Goal: Information Seeking & Learning: Learn about a topic

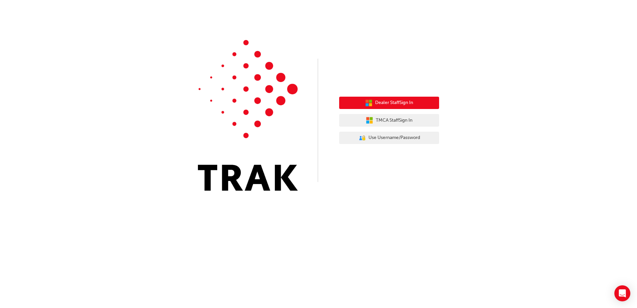
click at [400, 104] on span "Dealer Staff Sign In" at bounding box center [394, 103] width 38 height 8
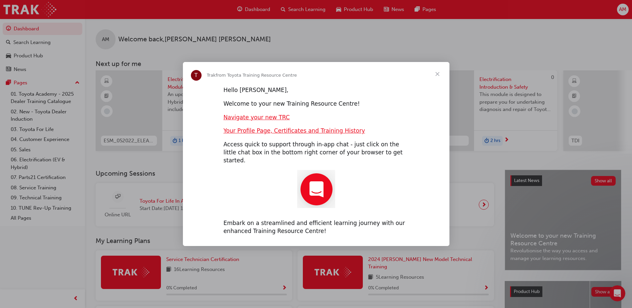
click at [438, 76] on span "Close" at bounding box center [438, 74] width 24 height 24
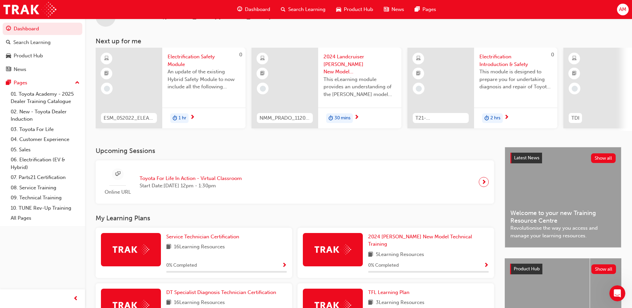
scroll to position [33, 0]
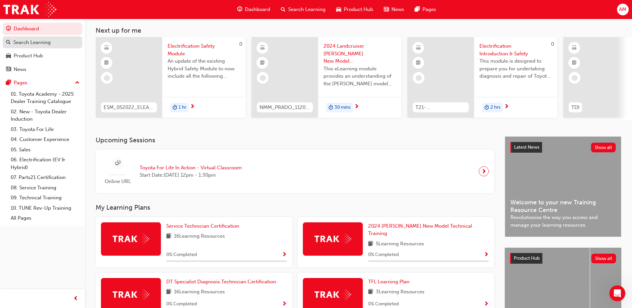
click at [28, 39] on div "Search Learning" at bounding box center [31, 43] width 37 height 8
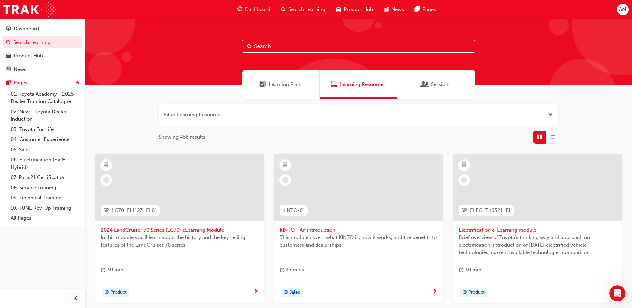
click at [298, 44] on input "text" at bounding box center [358, 46] width 233 height 13
type input "toyota dealer induction"
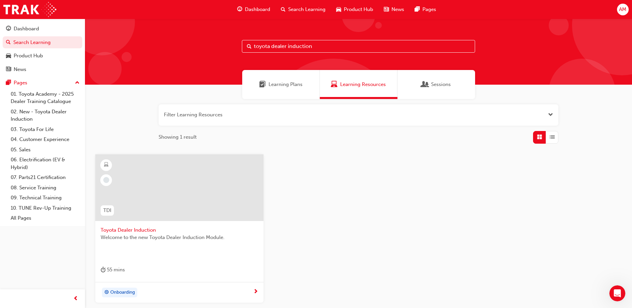
click at [166, 236] on span "Welcome to the new Toyota Dealer Induction Module." at bounding box center [180, 238] width 158 height 8
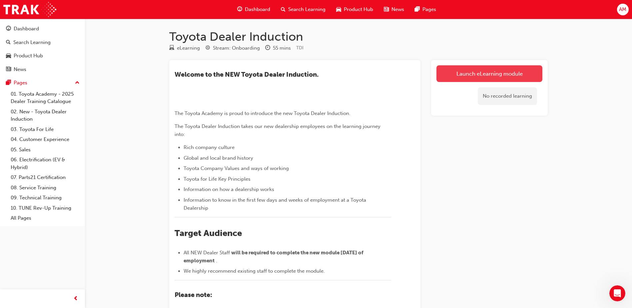
click at [525, 73] on link "Launch eLearning module" at bounding box center [490, 73] width 106 height 17
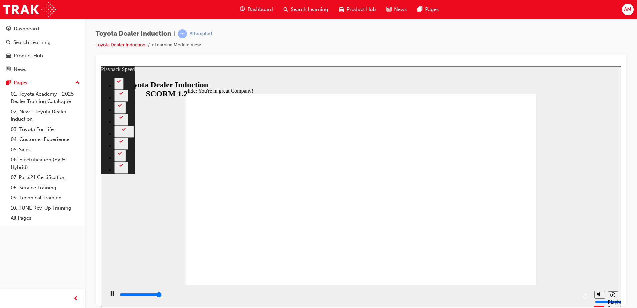
type input "7300"
type input "0"
type input "7500"
type input "156"
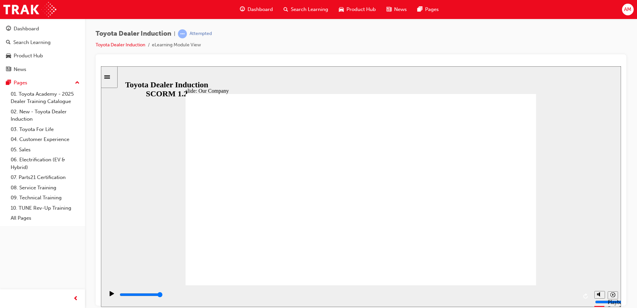
drag, startPoint x: 356, startPoint y: 246, endPoint x: 368, endPoint y: 246, distance: 11.4
drag, startPoint x: 263, startPoint y: 245, endPoint x: 419, endPoint y: 246, distance: 155.6
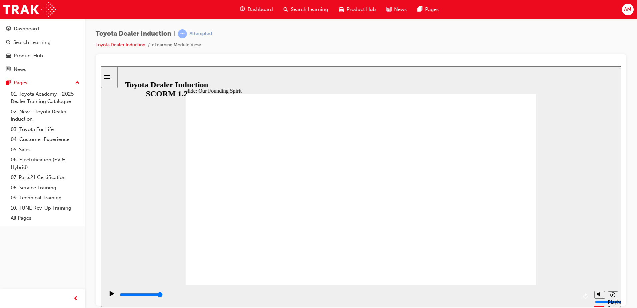
type input "8300"
drag, startPoint x: 456, startPoint y: 247, endPoint x: 390, endPoint y: 245, distance: 66.0
drag, startPoint x: 343, startPoint y: 247, endPoint x: 339, endPoint y: 248, distance: 4.4
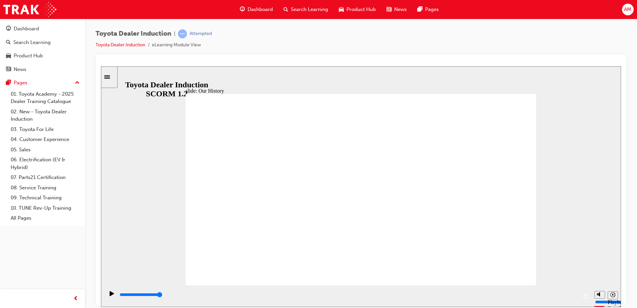
drag, startPoint x: 355, startPoint y: 241, endPoint x: 289, endPoint y: 240, distance: 66.3
type input "2"
drag, startPoint x: 269, startPoint y: 244, endPoint x: 332, endPoint y: 235, distance: 62.9
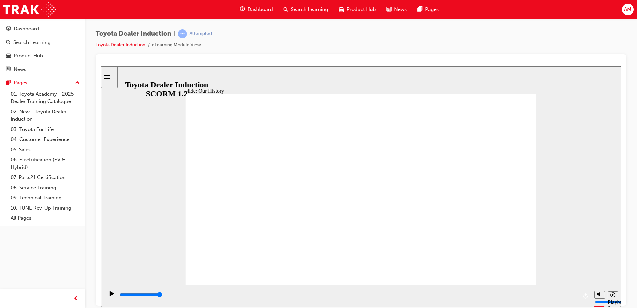
drag, startPoint x: 511, startPoint y: 261, endPoint x: 513, endPoint y: 270, distance: 8.5
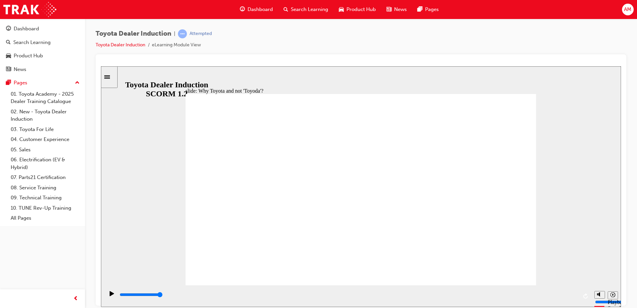
type input "2200"
radio input "true"
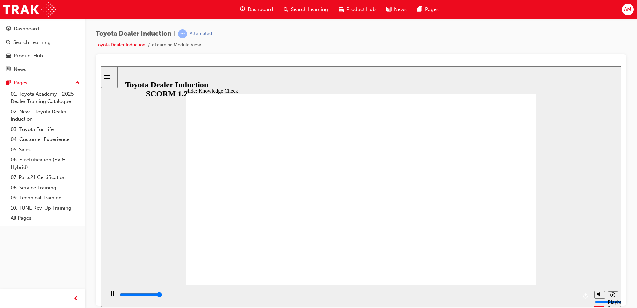
type input "4900"
radio input "true"
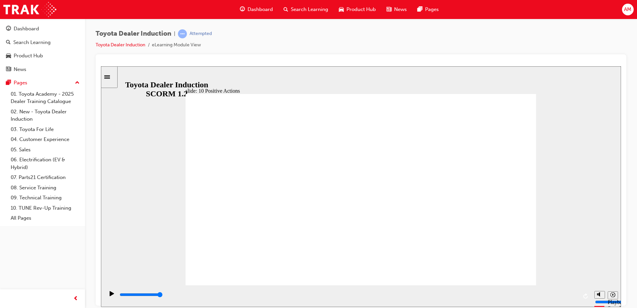
drag, startPoint x: 534, startPoint y: 87, endPoint x: 532, endPoint y: 100, distance: 13.8
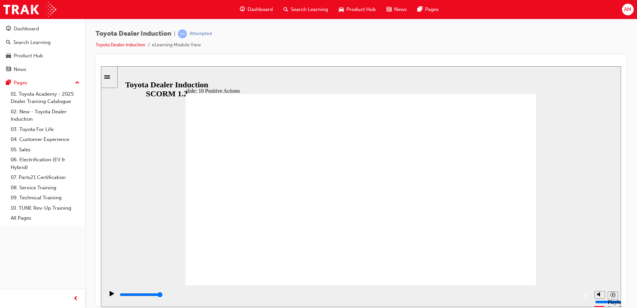
click at [533, 99] on div "slide: 10 Positive Actions Multiply 1 No work is solitary. No job is a one-pers…" at bounding box center [361, 186] width 520 height 241
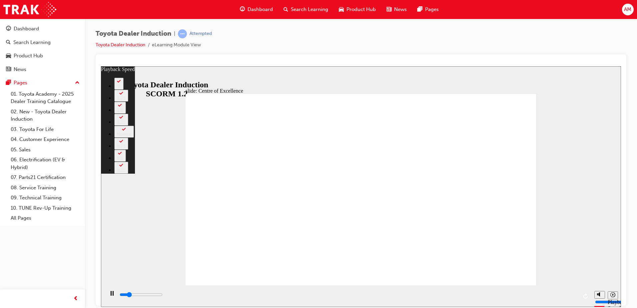
type input "2800"
type input "0"
type input "3100"
type input "1"
type input "3100"
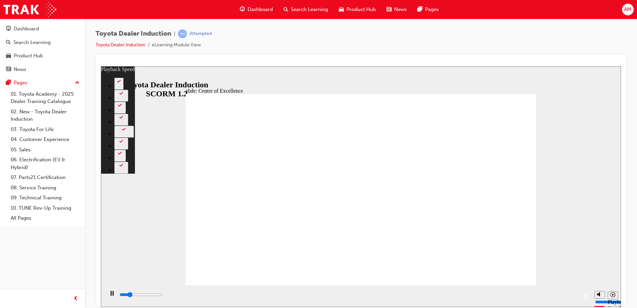
type input "1"
type input "3300"
type input "1"
type input "3600"
type input "1"
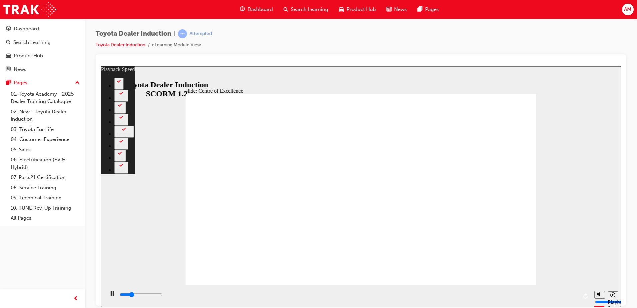
type input "3900"
type input "1"
type input "4100"
type input "2"
type input "4400"
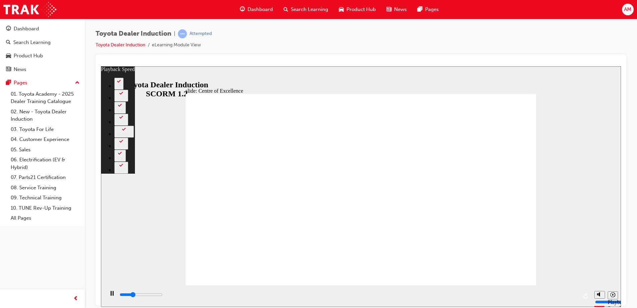
type input "2"
type input "4700"
type input "2"
type input "4900"
type input "2"
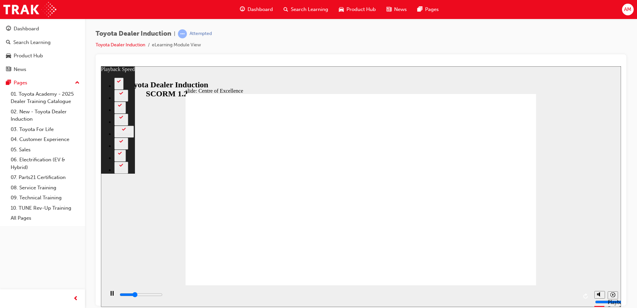
type input "5200"
type input "3"
type input "5400"
type input "3"
type input "5700"
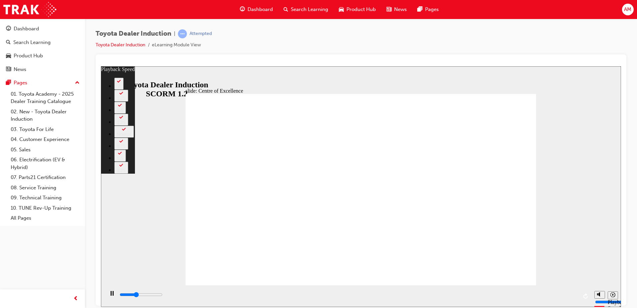
type input "3"
type input "6000"
type input "3"
type input "6300"
type input "4"
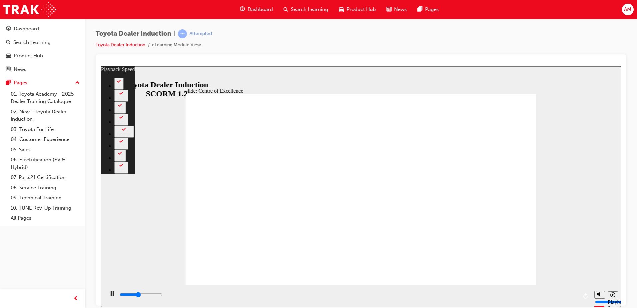
type input "6500"
type input "4"
type input "6800"
type input "4"
type input "7100"
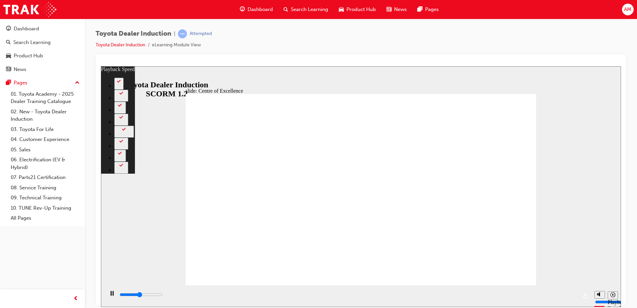
type input "4"
type input "7300"
type input "5"
type input "7600"
type input "5"
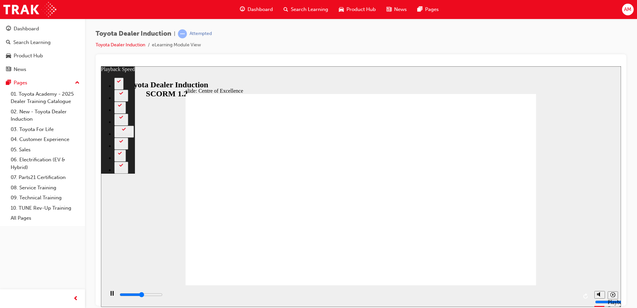
type input "7900"
type input "5"
type input "8100"
type input "6"
type input "8400"
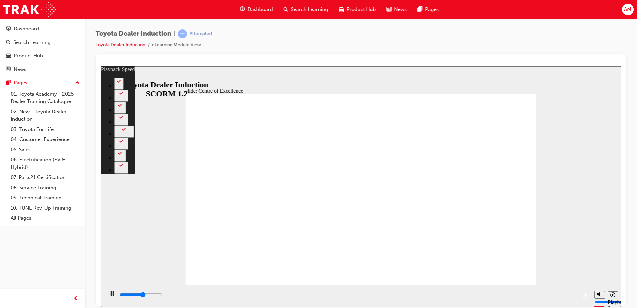
type input "6"
type input "8600"
type input "6"
type input "8900"
type input "6"
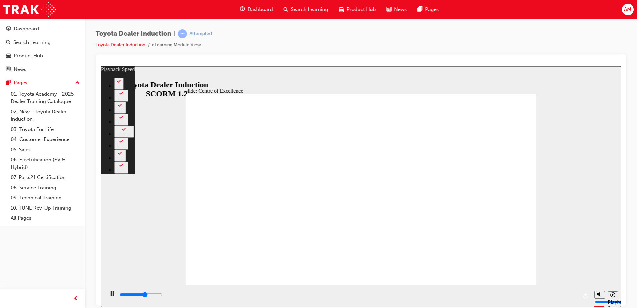
type input "9200"
type input "7"
type input "9400"
type input "7"
type input "9700"
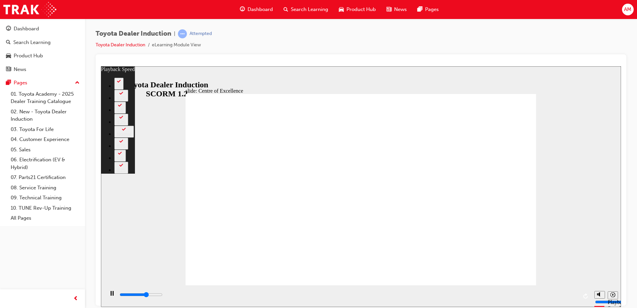
type input "7"
type input "10000"
type input "7"
type input "10200"
type input "8"
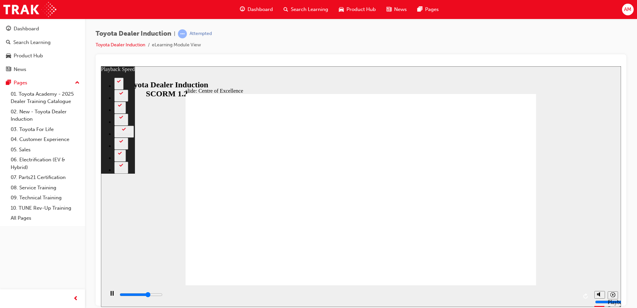
type input "10500"
type input "8"
type input "10800"
type input "8"
type input "11000"
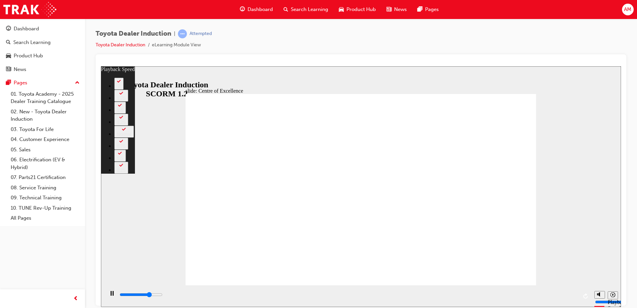
type input "8"
type input "11300"
type input "9"
type input "11600"
type input "9"
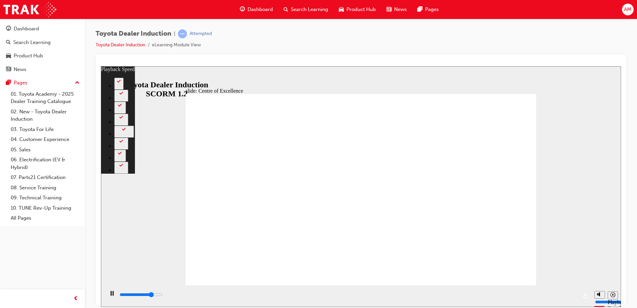
type input "11800"
type input "9"
type input "12100"
type input "10"
type input "12400"
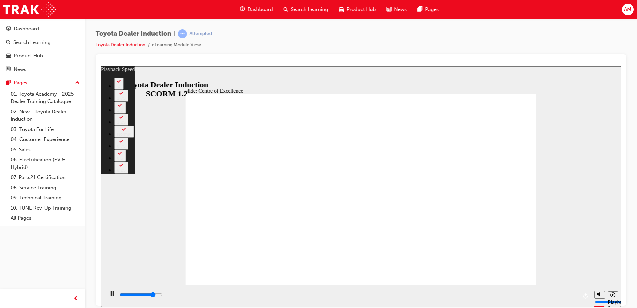
type input "10"
type input "12600"
type input "10"
type input "12900"
type input "10"
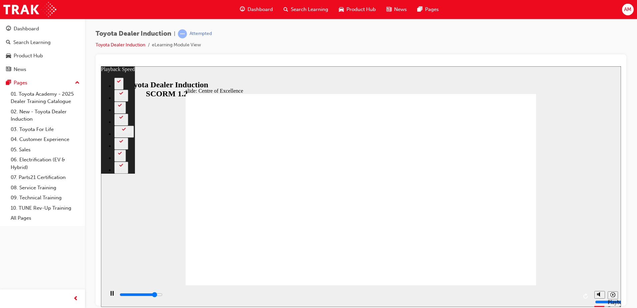
type input "13200"
type input "11"
type input "13500"
type input "11"
type input "13700"
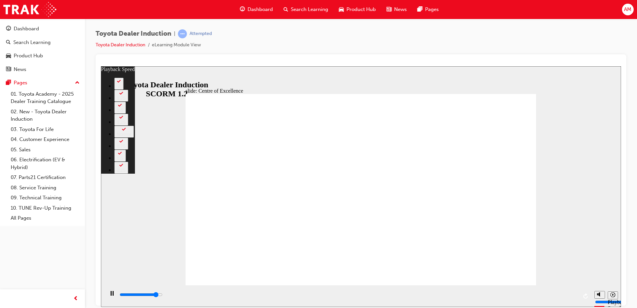
type input "11"
type input "14000"
type input "11"
type input "14200"
type input "12"
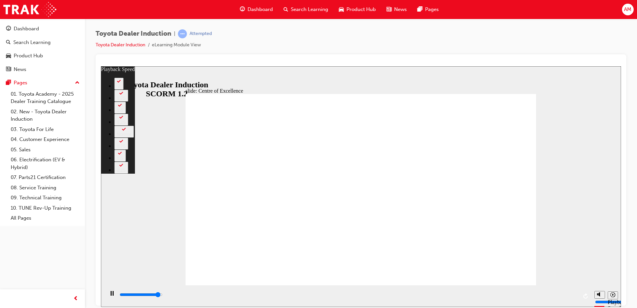
type input "14500"
type input "12"
type input "14800"
type input "12"
type input "15100"
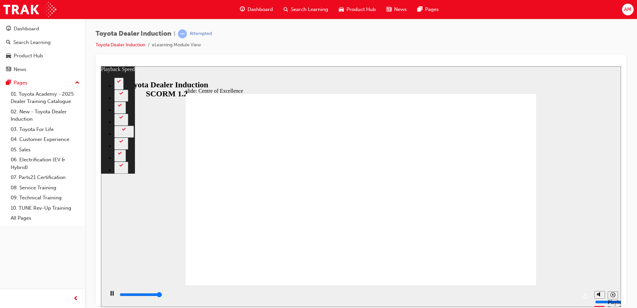
type input "12"
type input "15300"
drag, startPoint x: 167, startPoint y: 211, endPoint x: 581, endPoint y: 136, distance: 420.0
click at [581, 136] on div "slide: Centre of Excellence Rectangle 2 playback speed 2 1.75 1.5 1.25 Normal 0…" at bounding box center [361, 186] width 520 height 241
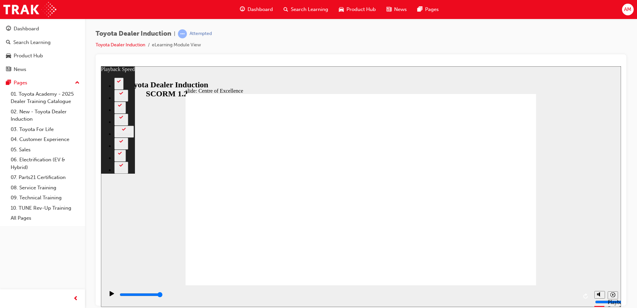
type input "248"
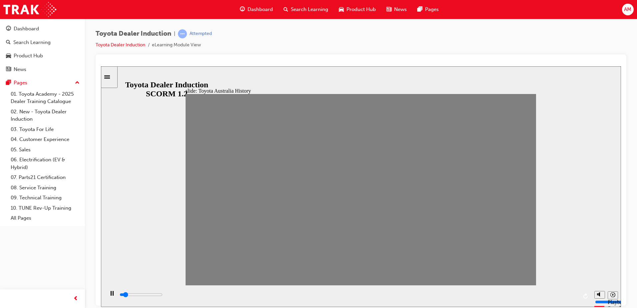
drag, startPoint x: 195, startPoint y: 192, endPoint x: 214, endPoint y: 191, distance: 19.7
drag, startPoint x: 220, startPoint y: 192, endPoint x: 225, endPoint y: 190, distance: 5.1
drag, startPoint x: 218, startPoint y: 191, endPoint x: 228, endPoint y: 192, distance: 10.0
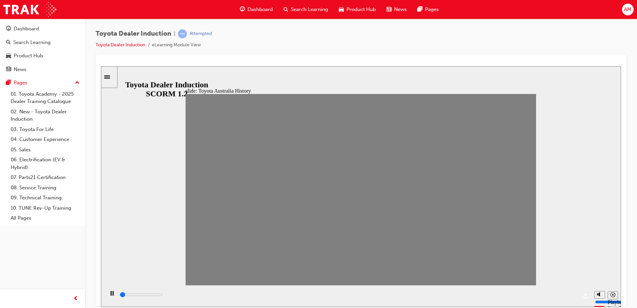
drag, startPoint x: 228, startPoint y: 192, endPoint x: 255, endPoint y: 191, distance: 27.3
drag, startPoint x: 255, startPoint y: 191, endPoint x: 249, endPoint y: 192, distance: 6.1
type input "0"
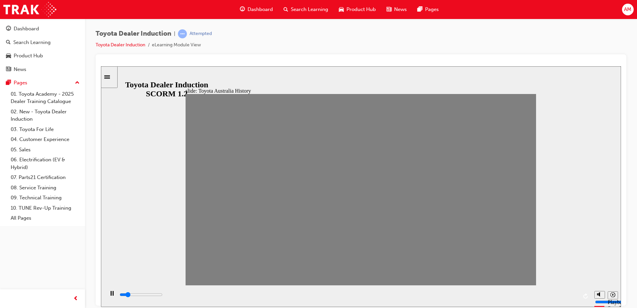
type input "3"
drag, startPoint x: 265, startPoint y: 192, endPoint x: 249, endPoint y: 195, distance: 15.9
type input "0"
type input "4"
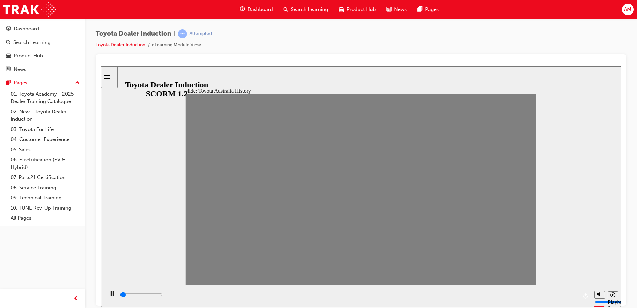
drag, startPoint x: 249, startPoint y: 195, endPoint x: 260, endPoint y: 192, distance: 11.2
drag, startPoint x: 255, startPoint y: 197, endPoint x: 274, endPoint y: 193, distance: 19.4
drag, startPoint x: 275, startPoint y: 194, endPoint x: 289, endPoint y: 192, distance: 14.1
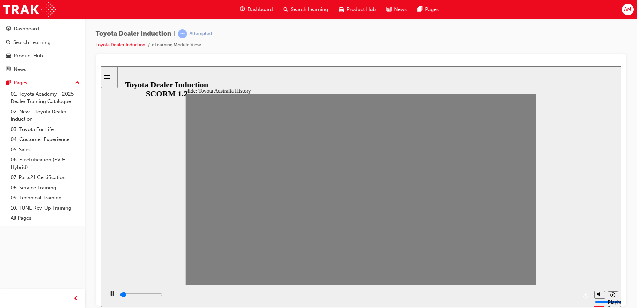
drag, startPoint x: 298, startPoint y: 193, endPoint x: 308, endPoint y: 190, distance: 10.6
drag, startPoint x: 308, startPoint y: 193, endPoint x: 322, endPoint y: 193, distance: 14.0
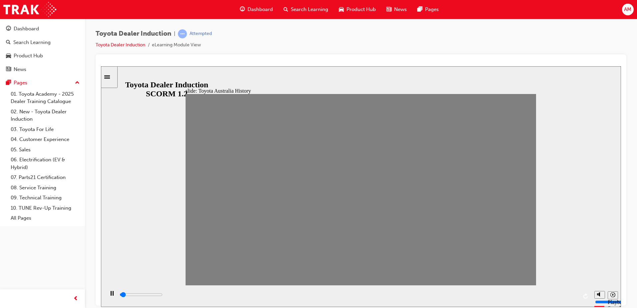
drag, startPoint x: 325, startPoint y: 195, endPoint x: 335, endPoint y: 193, distance: 10.9
drag, startPoint x: 341, startPoint y: 194, endPoint x: 358, endPoint y: 193, distance: 17.3
drag, startPoint x: 357, startPoint y: 193, endPoint x: 371, endPoint y: 192, distance: 14.0
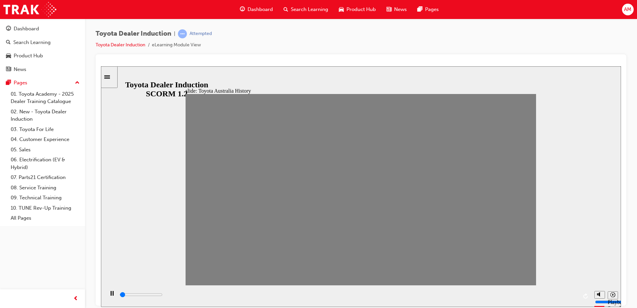
drag, startPoint x: 376, startPoint y: 193, endPoint x: 387, endPoint y: 191, distance: 11.5
drag, startPoint x: 390, startPoint y: 193, endPoint x: 407, endPoint y: 193, distance: 17.7
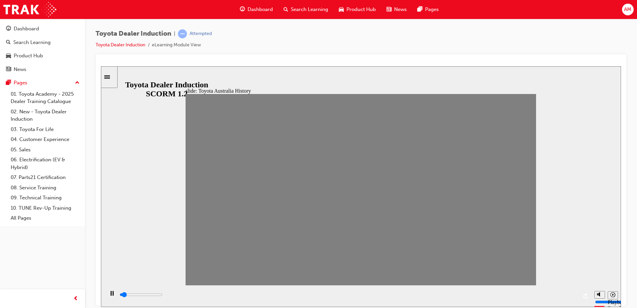
drag, startPoint x: 407, startPoint y: 193, endPoint x: 421, endPoint y: 193, distance: 14.0
drag, startPoint x: 425, startPoint y: 194, endPoint x: 435, endPoint y: 193, distance: 10.1
drag, startPoint x: 436, startPoint y: 193, endPoint x: 447, endPoint y: 192, distance: 11.0
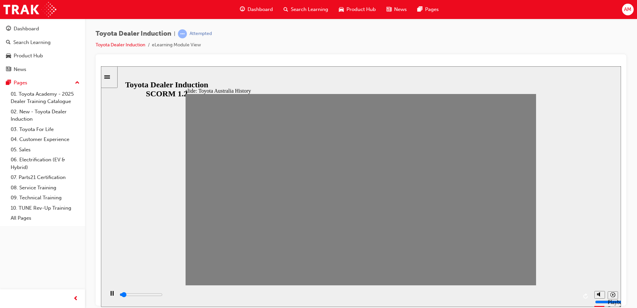
drag, startPoint x: 456, startPoint y: 193, endPoint x: 468, endPoint y: 192, distance: 12.7
drag, startPoint x: 474, startPoint y: 195, endPoint x: 487, endPoint y: 192, distance: 13.2
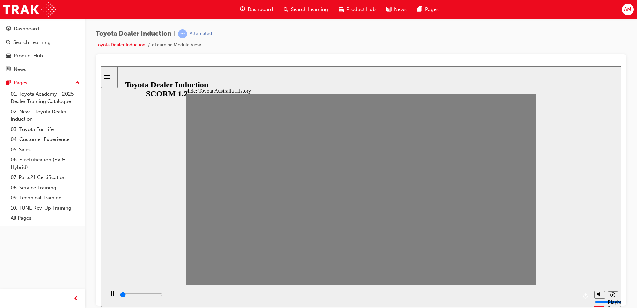
drag, startPoint x: 487, startPoint y: 192, endPoint x: 501, endPoint y: 192, distance: 13.7
drag, startPoint x: 501, startPoint y: 192, endPoint x: 514, endPoint y: 189, distance: 12.9
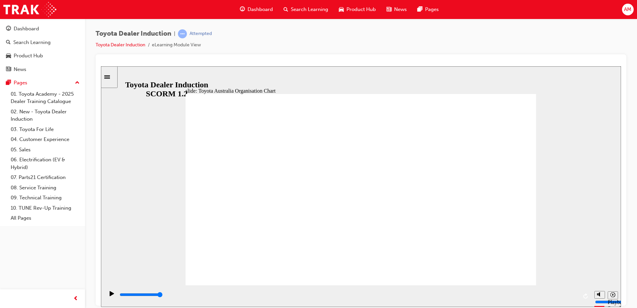
type input "5000"
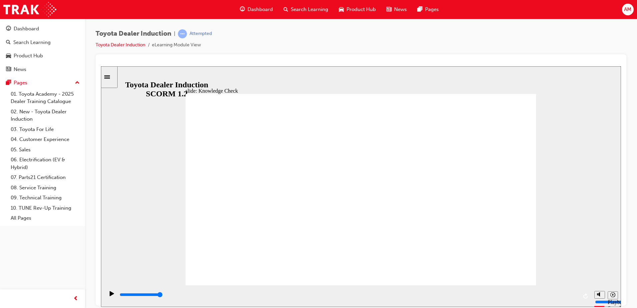
radio input "true"
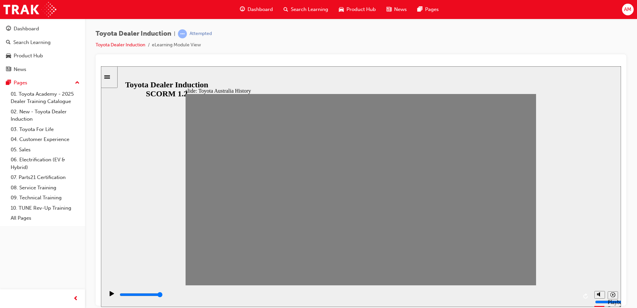
type input "0"
type input "2"
type input "0"
type input "3"
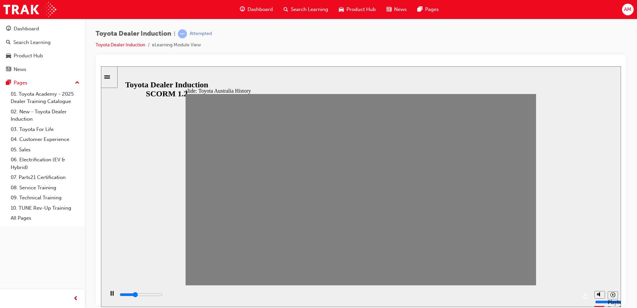
type input "0"
type input "4"
type input "0"
type input "3"
type input "0"
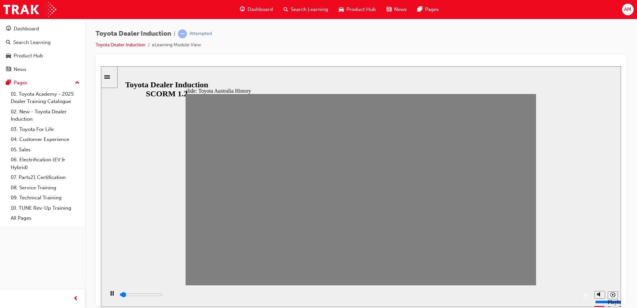
type input "2"
type input "0"
type input "1"
type input "0"
type input "2"
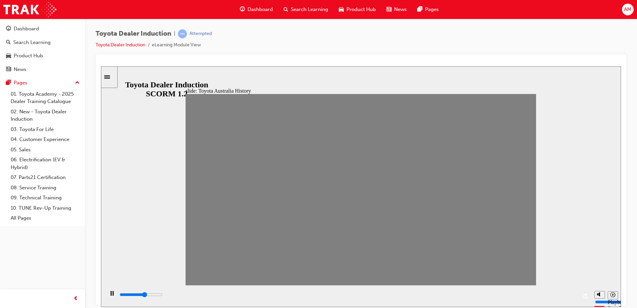
drag, startPoint x: 290, startPoint y: 195, endPoint x: 229, endPoint y: 195, distance: 60.3
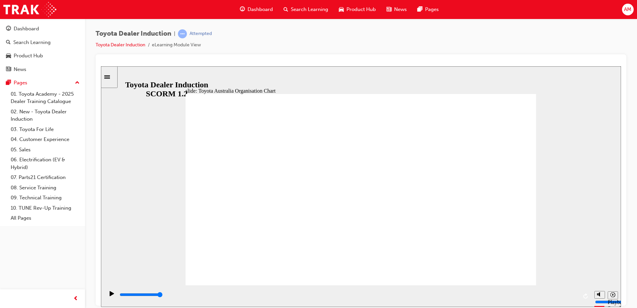
type input "5000"
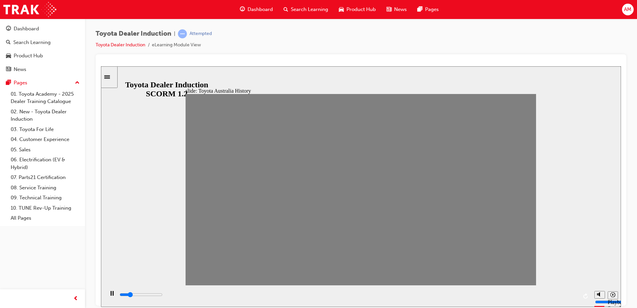
drag, startPoint x: 234, startPoint y: 194, endPoint x: 267, endPoint y: 197, distance: 33.4
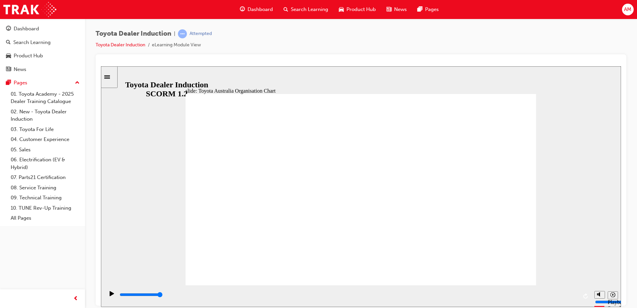
type input "1600"
radio input "true"
type input "5000"
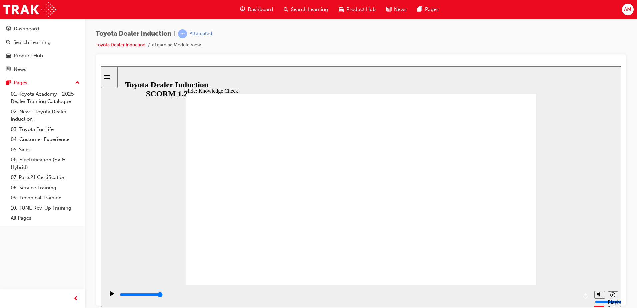
radio input "true"
type input "5000"
radio input "true"
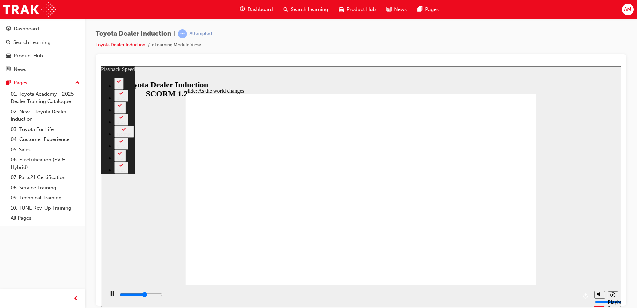
type input "5500"
type input "0"
type input "5700"
type input "0"
type input "6000"
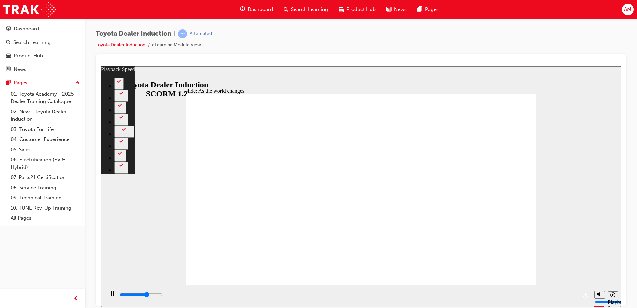
type input "1"
type input "6200"
type input "1"
type input "6500"
type input "1"
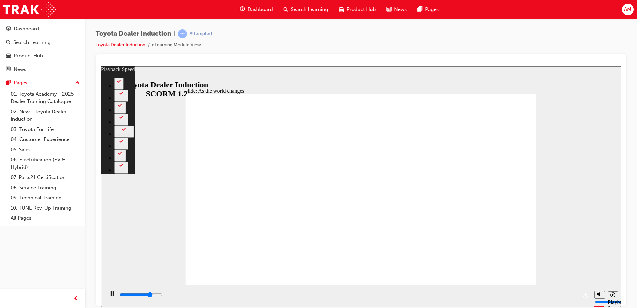
type input "6800"
type input "1"
type input "7000"
type input "2"
type input "7300"
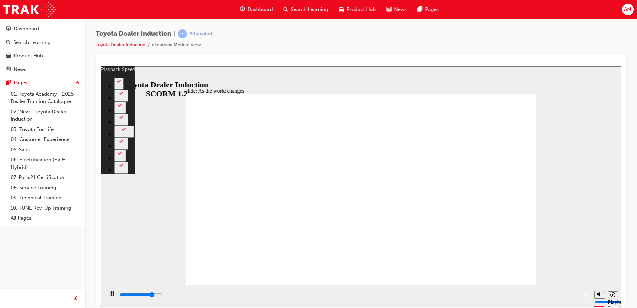
type input "2"
type input "7600"
type input "2"
type input "7900"
type input "2"
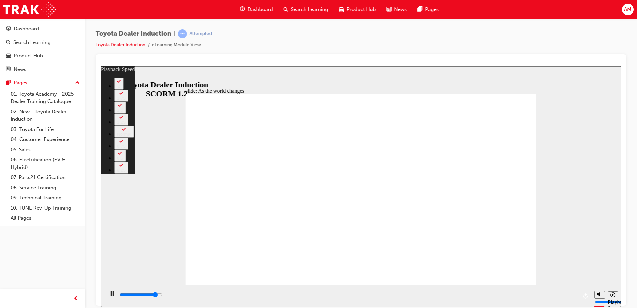
type input "8100"
type input "3"
type input "8400"
type input "3"
type input "8600"
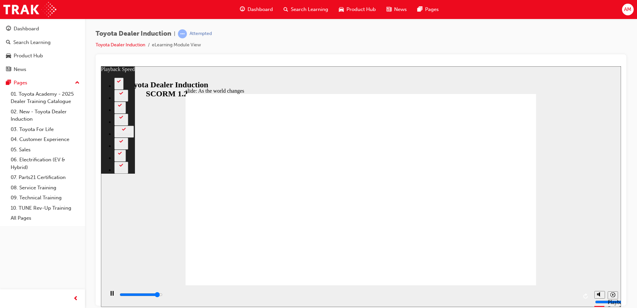
type input "3"
type input "8900"
type input "3"
type input "8900"
type input "3"
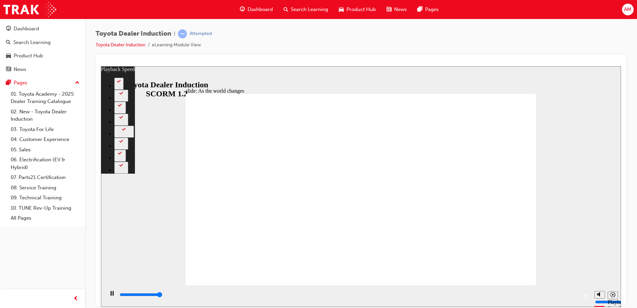
type input "9200"
type input "4"
type input "9200"
type input "128"
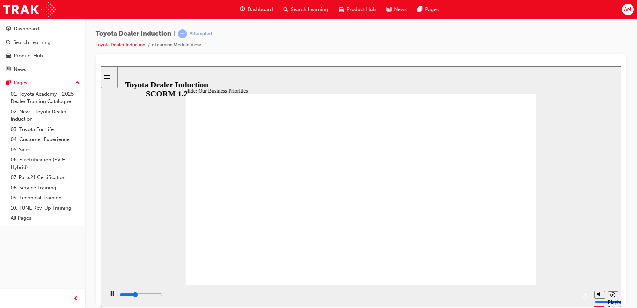
type input "5000"
type input "h"
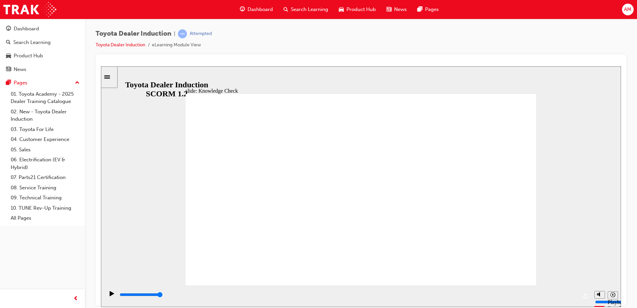
type input "h"
type input "ha"
type input "hap"
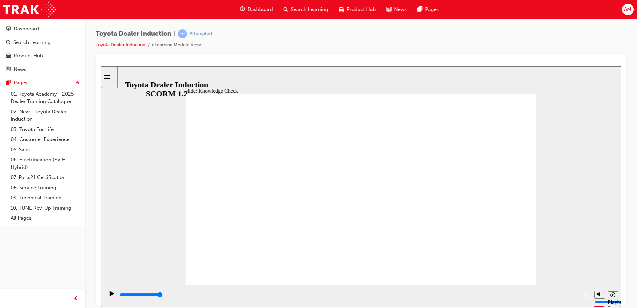
type input "happ"
type input "happi"
type input "happim"
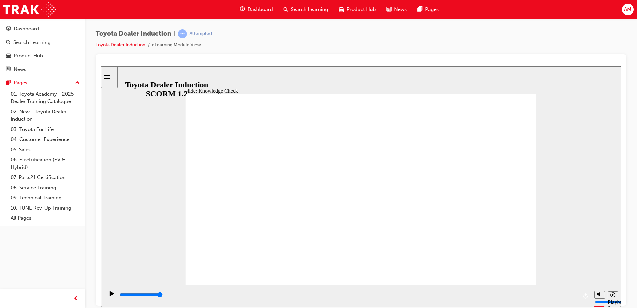
type input "happim"
type input "happi"
type input "happin"
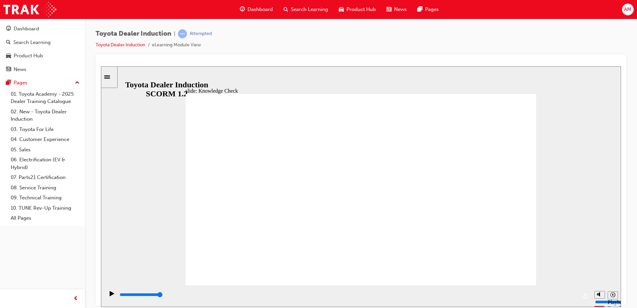
type input "happine"
type input "happines"
type input "happiness"
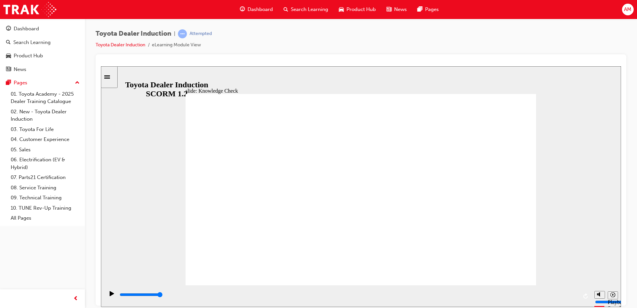
type input "happiness"
type input "5000"
type input "m"
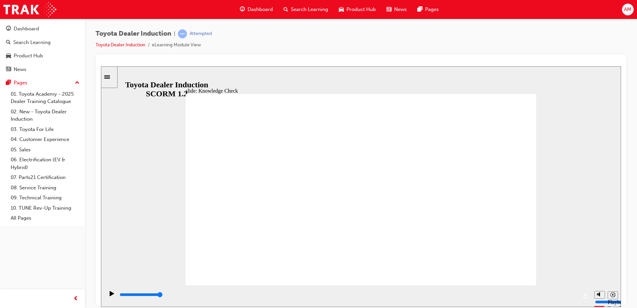
type input "mo"
type input "mov"
type input "move"
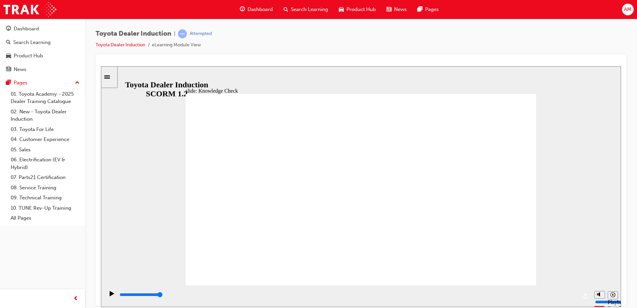
type input "move"
type input "moved"
drag, startPoint x: 394, startPoint y: 189, endPoint x: 466, endPoint y: 224, distance: 80.4
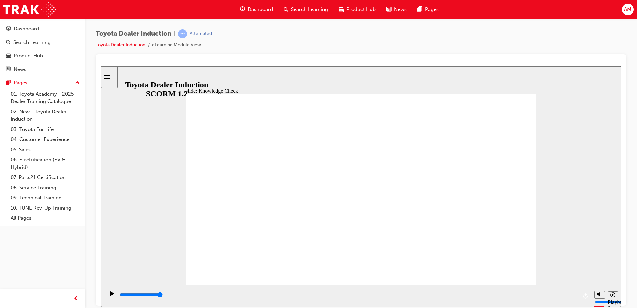
type input "moved"
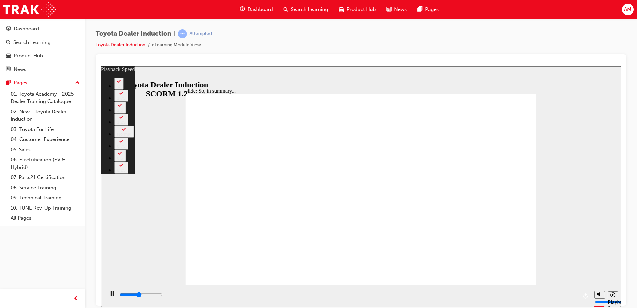
type input "2900"
type input "0"
type input "3200"
type input "0"
type input "3400"
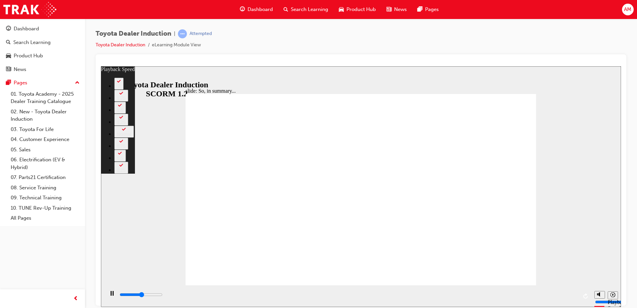
type input "1"
type input "3700"
type input "1"
type input "4000"
type input "1"
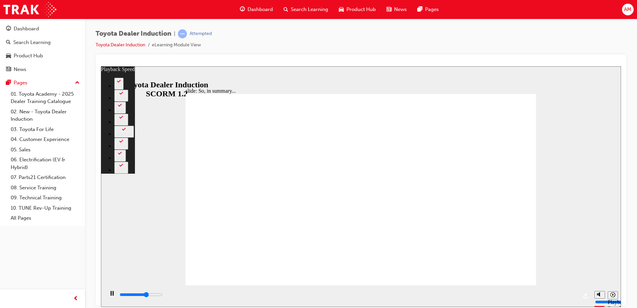
type input "4200"
type input "1"
type input "4500"
type input "2"
type input "4800"
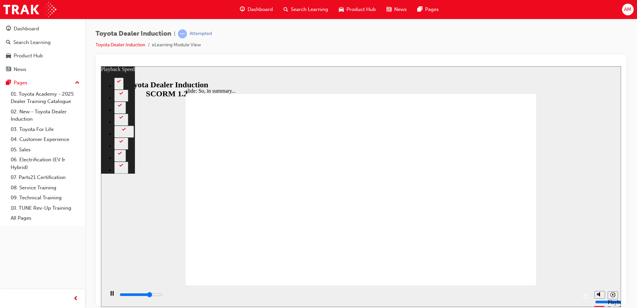
type input "2"
type input "5100"
type input "2"
type input "5300"
type input "2"
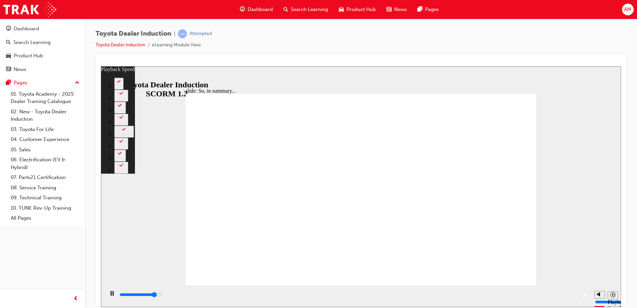
type input "5600"
type input "3"
type input "5800"
type input "3"
type input "6100"
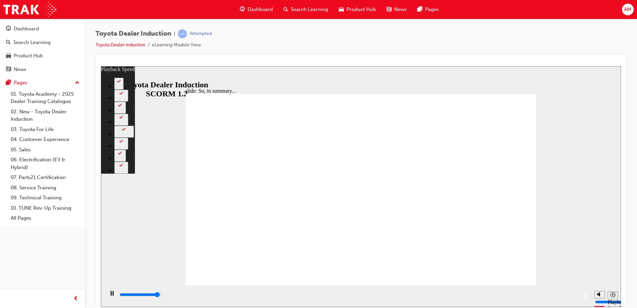
type input "3"
type input "6400"
type input "3"
type input "6500"
type input "6"
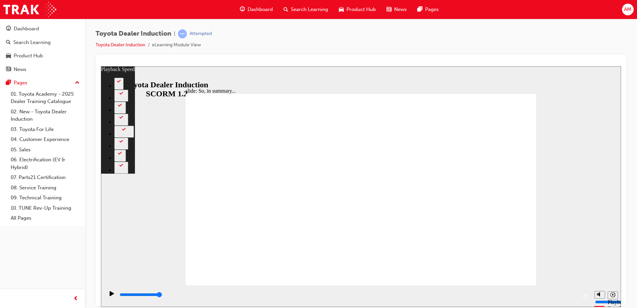
type input "128"
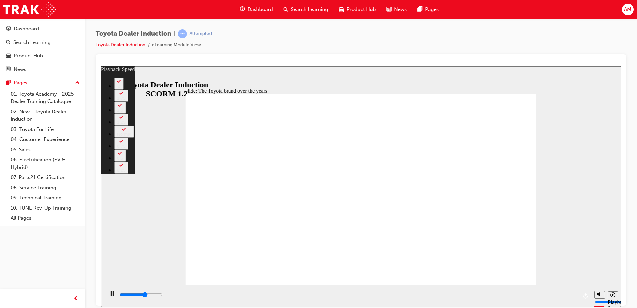
type input "5100"
type input "0"
type input "5400"
type input "1"
type input "5600"
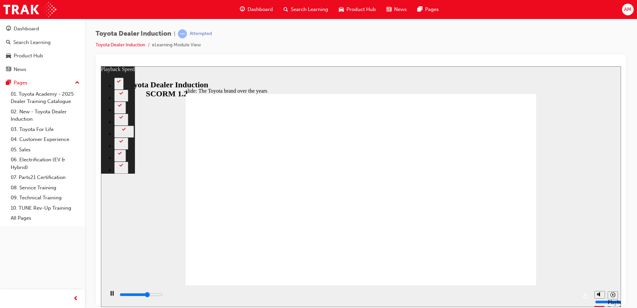
type input "1"
type input "5900"
type input "1"
type input "6100"
type input "1"
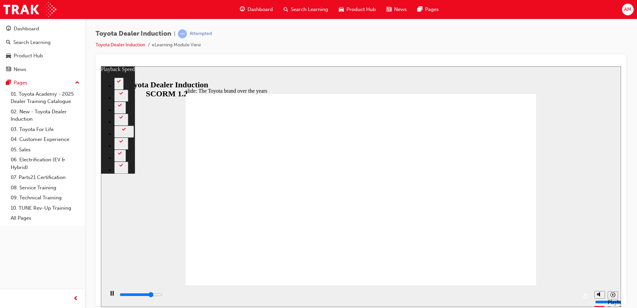
type input "6400"
type input "2"
type input "6700"
type input "2"
type input "7000"
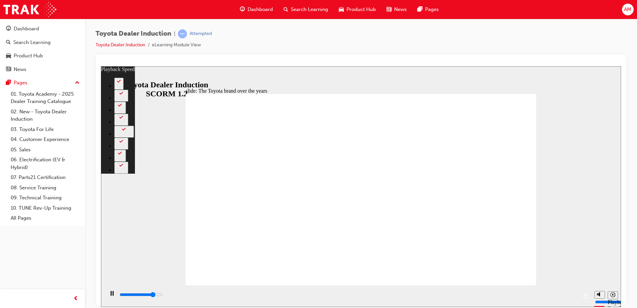
type input "2"
type input "7200"
type input "2"
type input "7500"
type input "3"
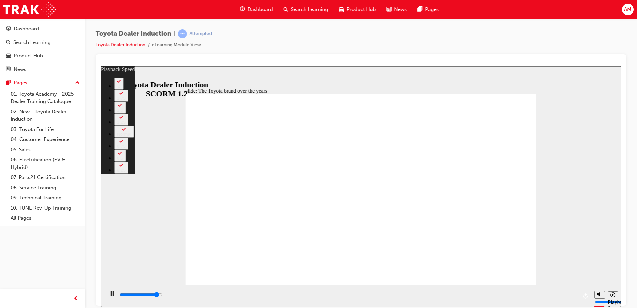
type input "7800"
type input "3"
type input "7800"
type input "3"
type input "8000"
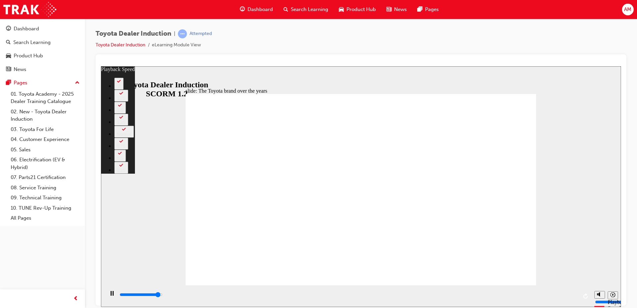
type input "3"
type input "8300"
type input "3"
type input "8400"
type input "124"
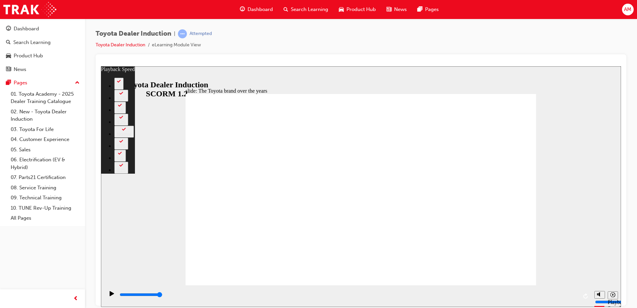
type input "165"
drag, startPoint x: 516, startPoint y: 261, endPoint x: 514, endPoint y: 269, distance: 8.1
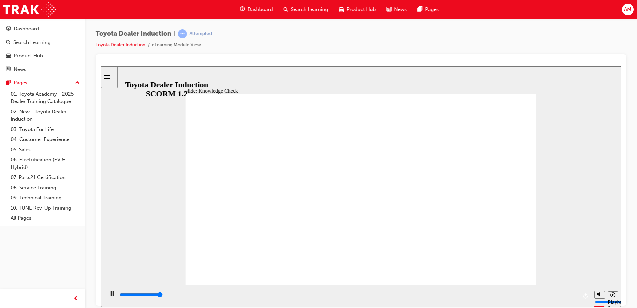
type input "5000"
radio input "true"
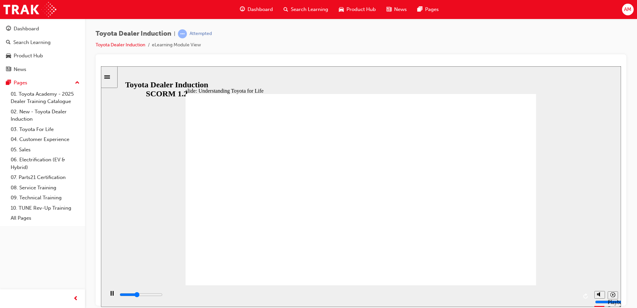
click at [181, 148] on div "slide: Understanding Toyota for Life Rectangle 2 Rectangle 1 Rectangle 3 BACK B…" at bounding box center [361, 186] width 520 height 241
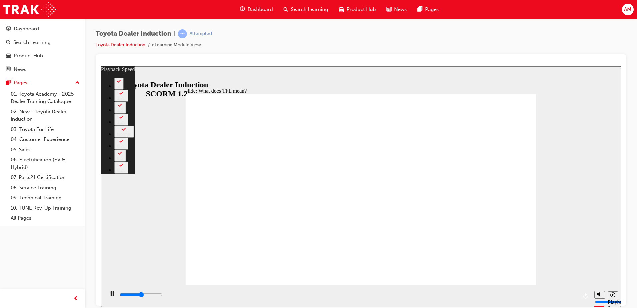
type input "5600"
type input "0"
type input "5800"
type input "0"
type input "6100"
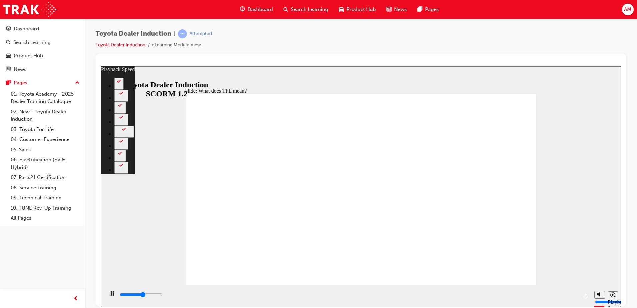
type input "1"
type input "6300"
type input "1"
type input "6600"
type input "1"
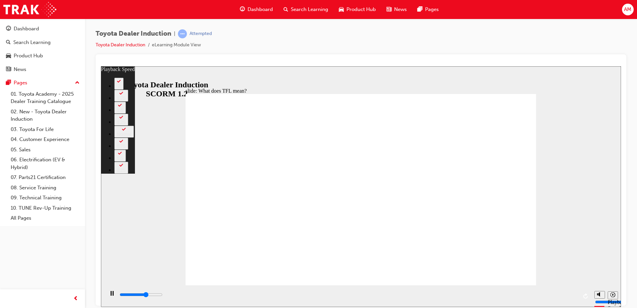
type input "6800"
type input "1"
type input "7100"
type input "2"
type input "7400"
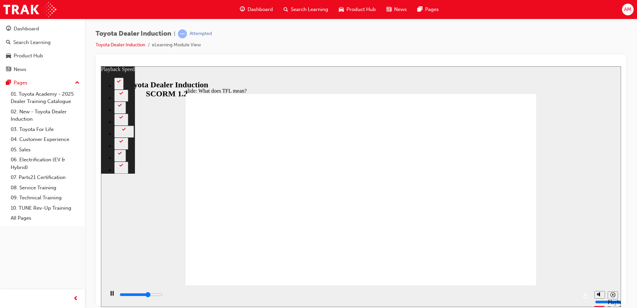
type input "2"
type input "7700"
type input "2"
type input "7900"
type input "2"
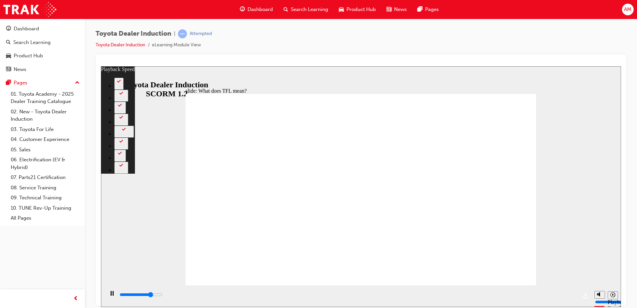
type input "8200"
type input "3"
type input "8400"
type input "3"
type input "8700"
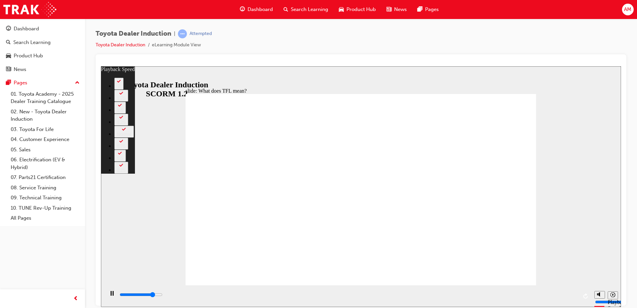
type input "3"
type input "9000"
type input "3"
type input "9300"
type input "4"
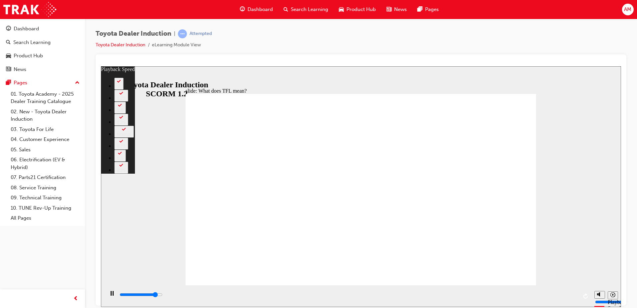
type input "9500"
type input "4"
type input "9800"
type input "4"
type input "10000"
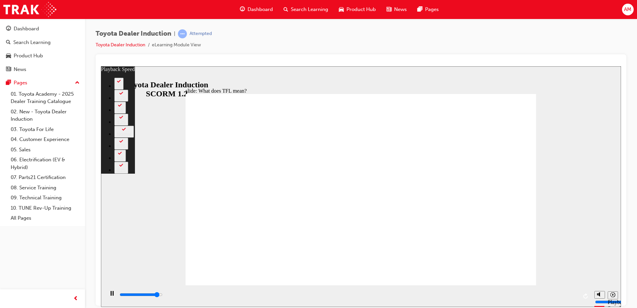
type input "4"
type input "10300"
type input "5"
type input "10600"
type input "5"
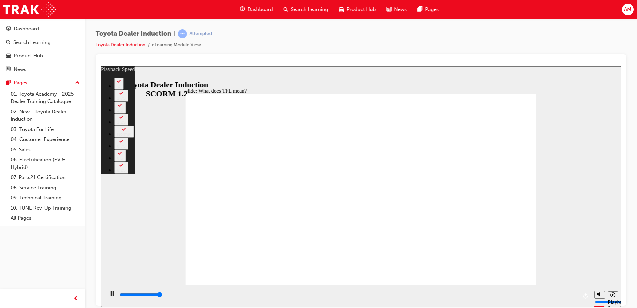
type input "10800"
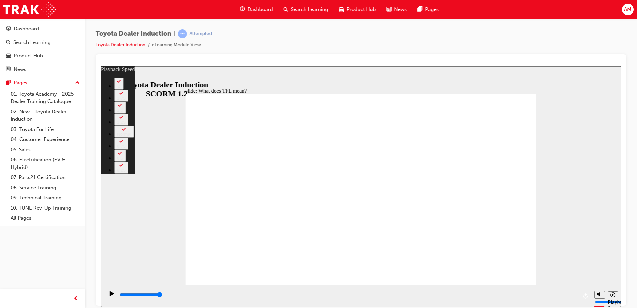
type input "139"
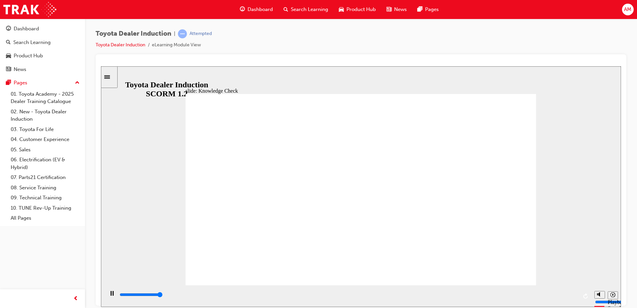
type input "5000"
radio input "true"
drag, startPoint x: 376, startPoint y: 218, endPoint x: 499, endPoint y: 261, distance: 129.9
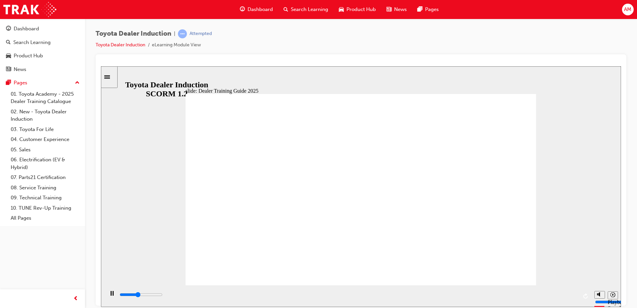
type input "5000"
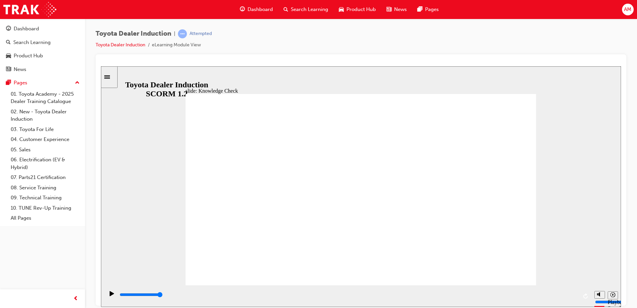
radio input "true"
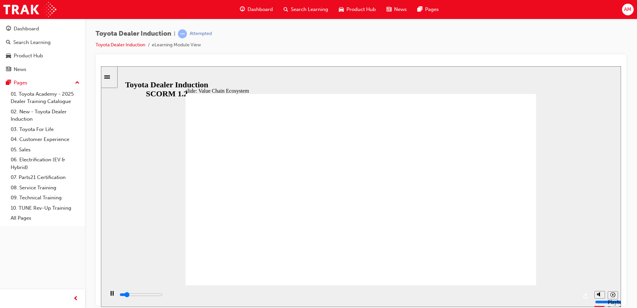
type input "8300"
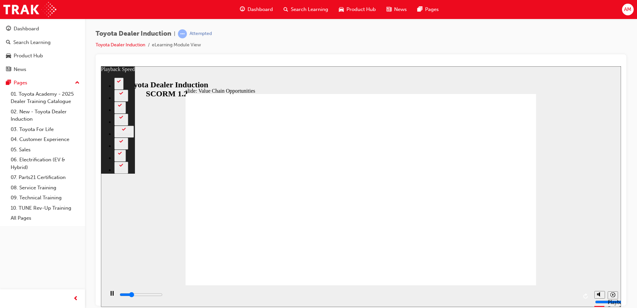
type input "2800"
type input "0"
type input "3000"
type input "0"
type input "3300"
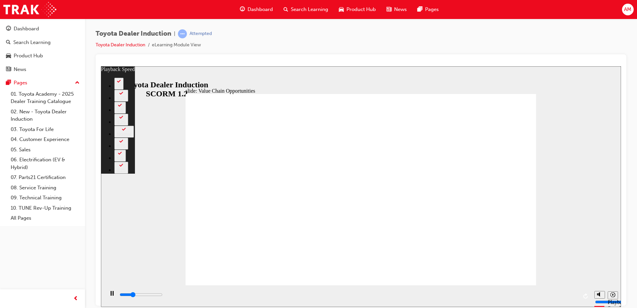
type input "1"
type input "3500"
type input "1"
type input "3800"
type input "1"
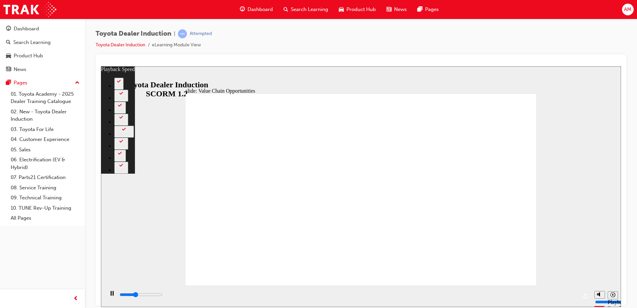
type input "4100"
type input "1"
type input "4300"
type input "2"
type input "4600"
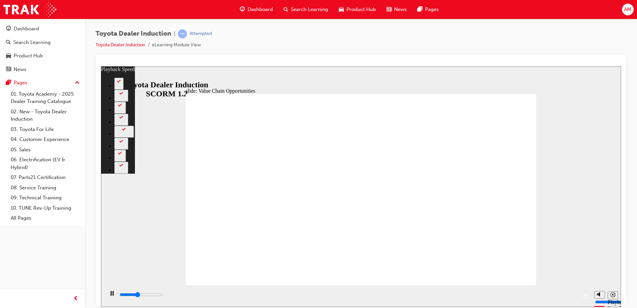
type input "2"
type input "4900"
type input "2"
type input "5100"
type input "2"
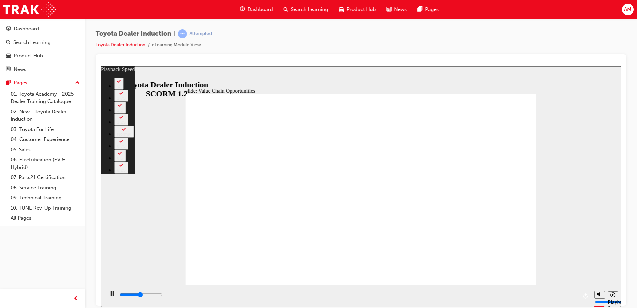
type input "5400"
type input "3"
type input "5700"
type input "3"
type input "5900"
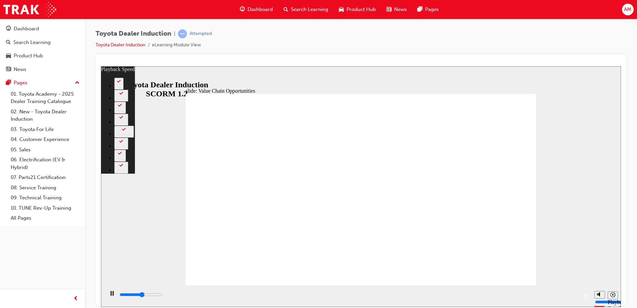
type input "3"
type input "6200"
type input "3"
type input "6500"
type input "4"
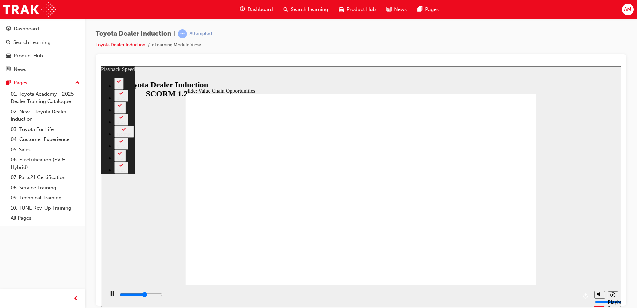
type input "6700"
type input "4"
type input "7000"
type input "4"
type input "7200"
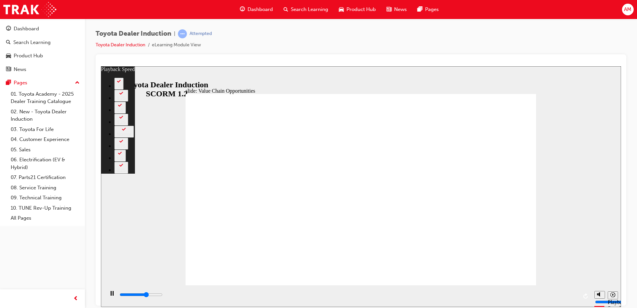
type input "5"
type input "7500"
type input "5"
type input "7800"
type input "5"
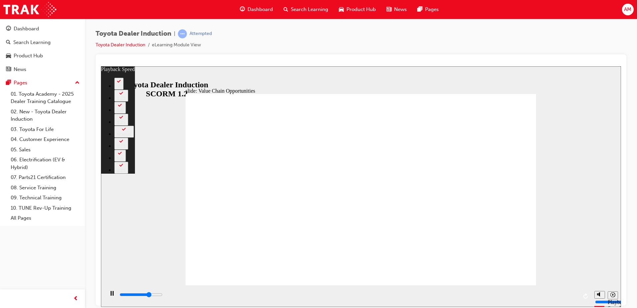
type input "8100"
type input "5"
type input "8300"
type input "6"
type input "8600"
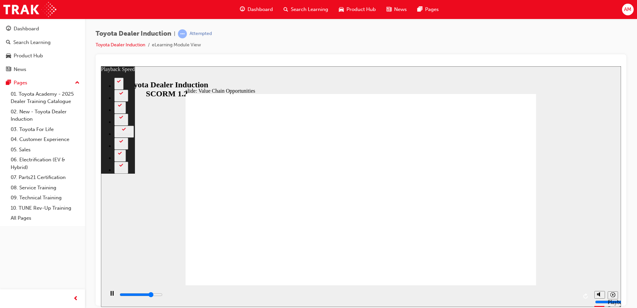
type input "6"
type input "8800"
type input "6"
type input "9100"
type input "6"
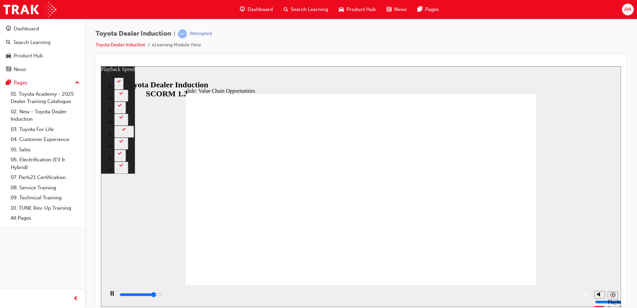
type input "9400"
type input "7"
type input "9700"
type input "7"
type input "9900"
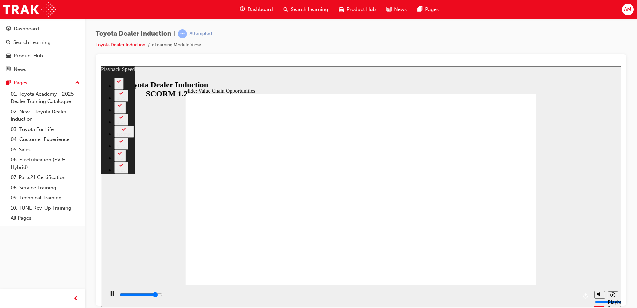
type input "7"
type input "10200"
type input "7"
type input "10400"
type input "8"
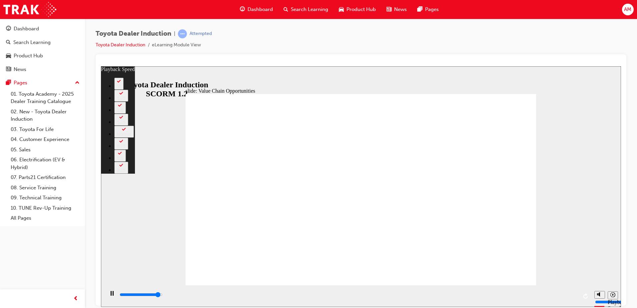
type input "10700"
type input "8"
type input "11000"
type input "8"
type input "11200"
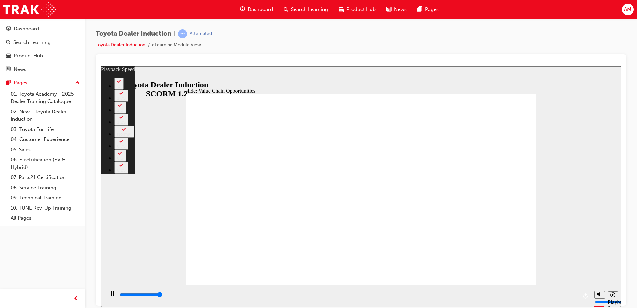
type input "9"
type input "11300"
drag, startPoint x: 524, startPoint y: 97, endPoint x: 524, endPoint y: 102, distance: 4.7
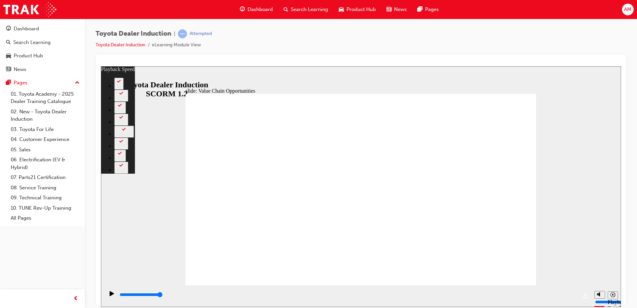
type input "64"
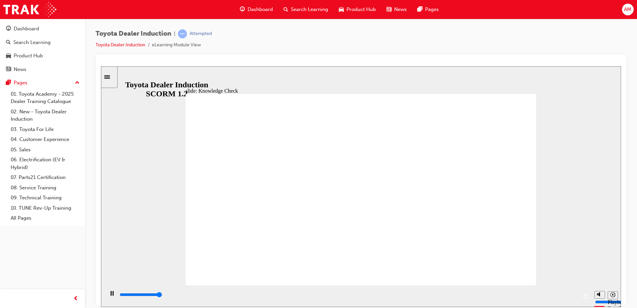
type input "4900"
radio input "true"
type input "5000"
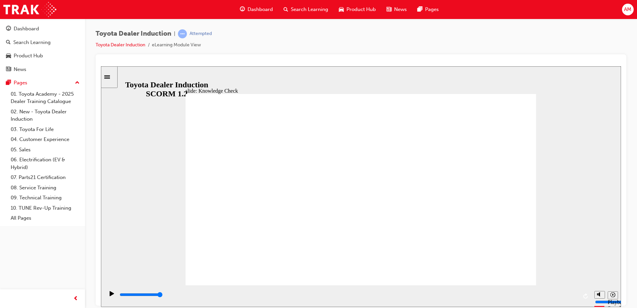
radio input "true"
radio input "false"
radio input "true"
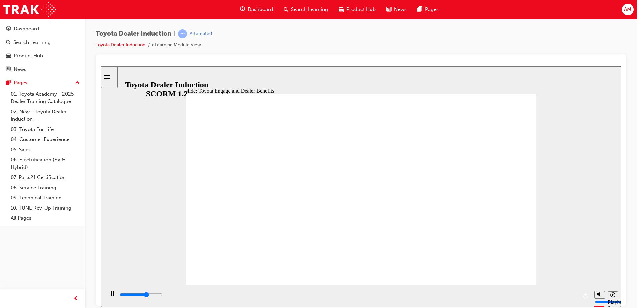
click at [564, 294] on div "playback controls" at bounding box center [348, 294] width 459 height 7
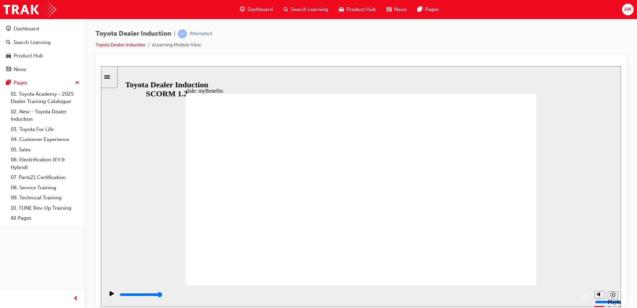
type input "5000"
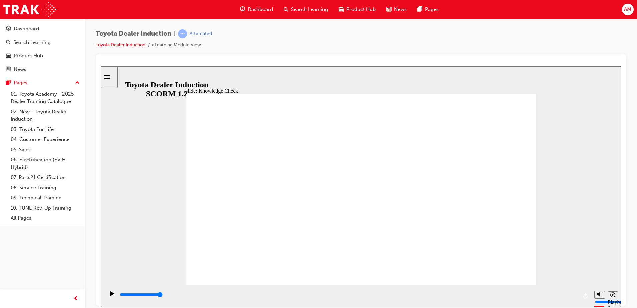
type input "t"
type input "to"
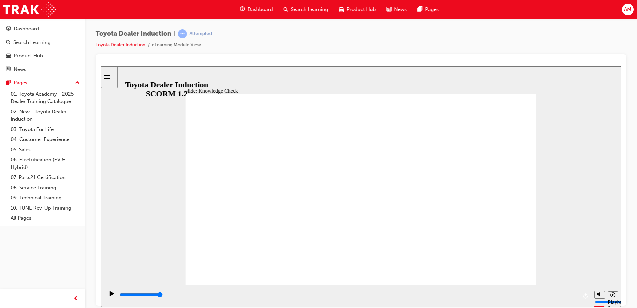
type input "toy"
type input "toyo"
type input "toyot"
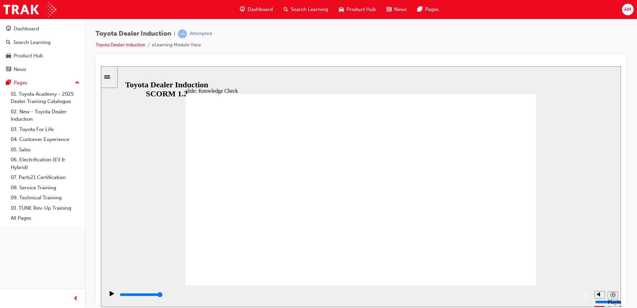
type input "toyot"
type input "toyota"
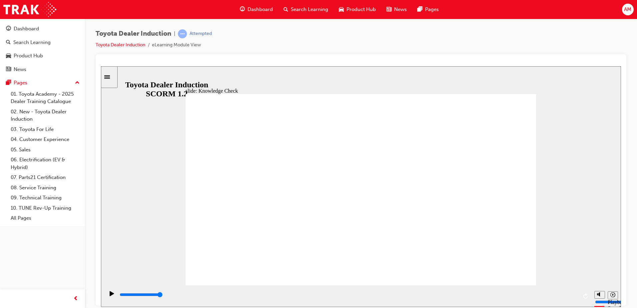
type input "toyota e"
type input "toyota en"
type input "toyota eng"
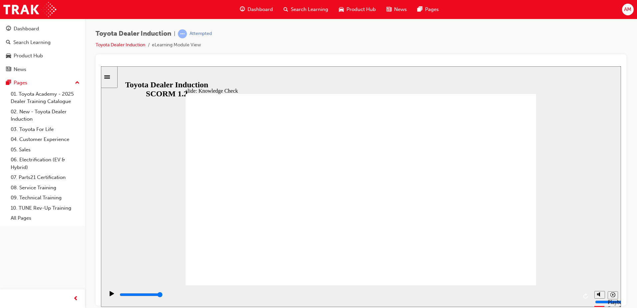
type input "toyota eng"
type input "toyota enga"
type input "toyota engag"
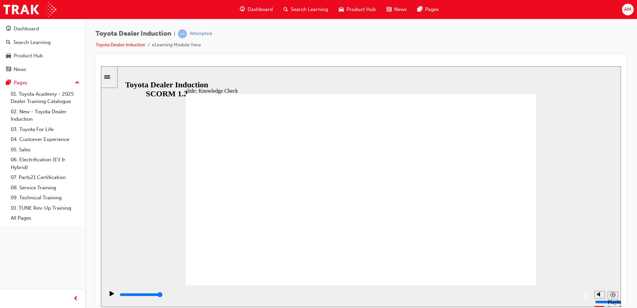
type input "toyota engage"
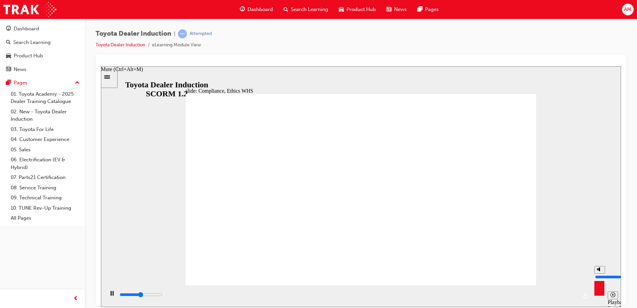
type input "18300"
type input "10"
type input "19100"
type input "9"
type input "19200"
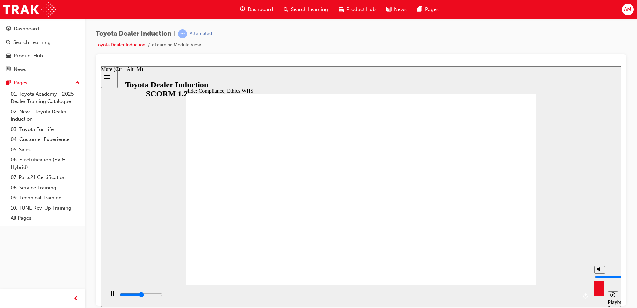
type input "7"
type input "19200"
type input "5"
type input "19300"
type input "4"
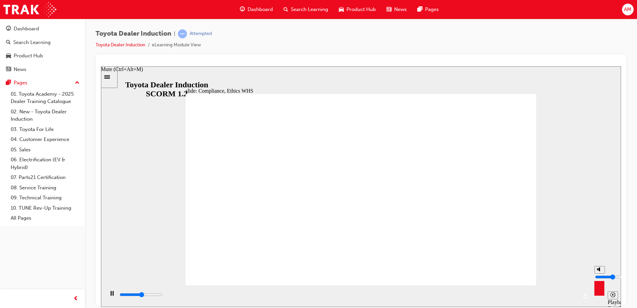
type input "19300"
type input "3"
type input "19300"
type input "2"
type input "19300"
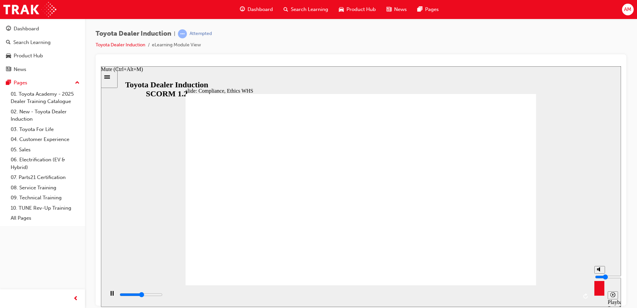
type input "1"
type input "19400"
type input "0"
type input "19900"
type input "2"
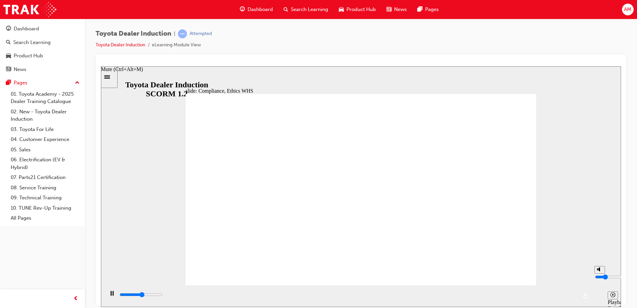
type input "19900"
type input "3"
type input "19900"
type input "5"
type input "20000"
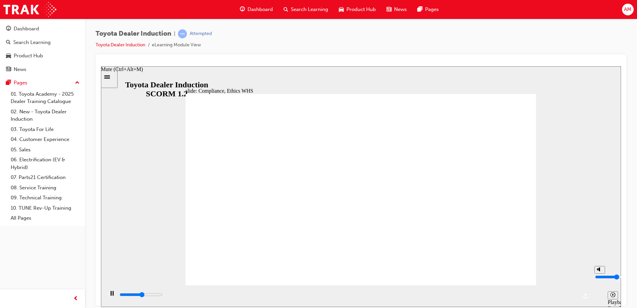
type input "7"
type input "20000"
type input "9"
type input "20000"
type input "10"
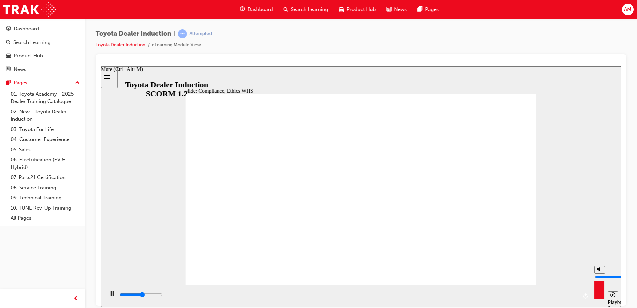
type input "20200"
type input "9"
type input "20300"
type input "5"
type input "20300"
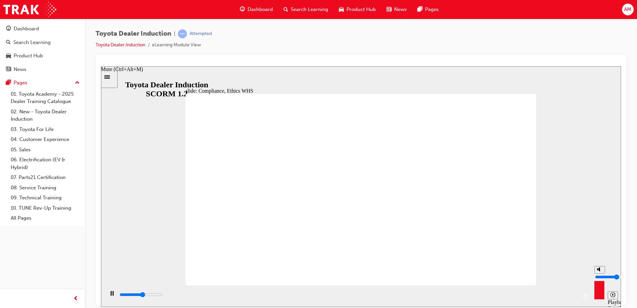
type input "2"
type input "20300"
type input "0"
type input "20500"
type input "3"
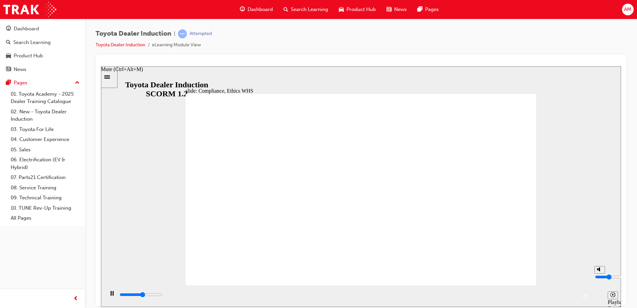
type input "20500"
type input "5"
type input "20500"
type input "7"
type input "20500"
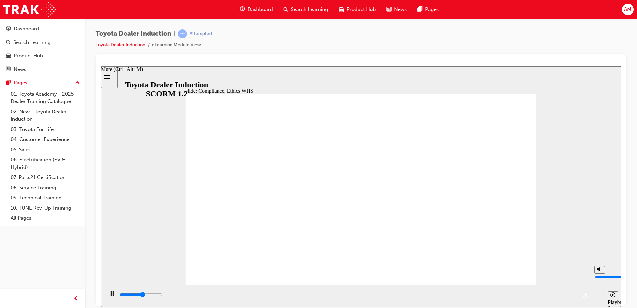
type input "9"
type input "20500"
type input "10"
type input "20800"
type input "8"
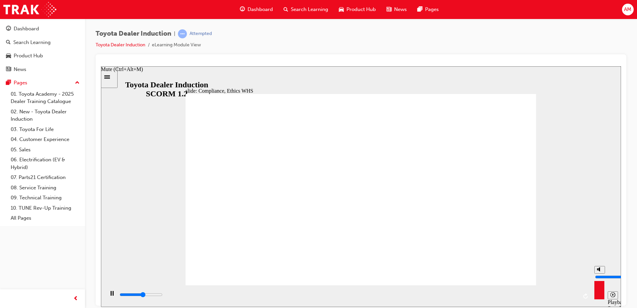
type input "20800"
type input "5"
type input "20800"
type input "3"
type input "20800"
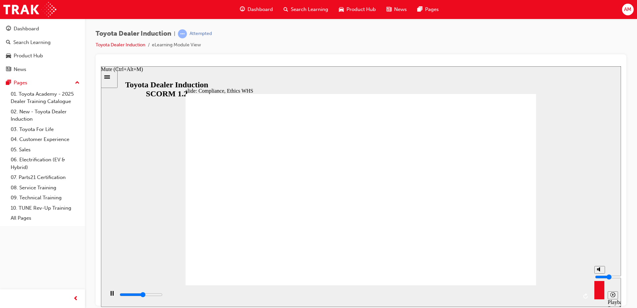
type input "0"
type input "20900"
type input "1"
type input "21000"
type input "2"
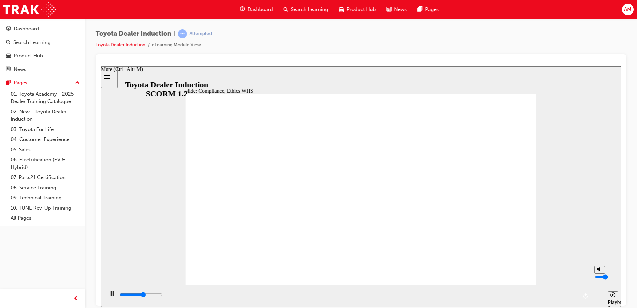
type input "21100"
type input "10"
type input "21300"
type input "7"
type input "21300"
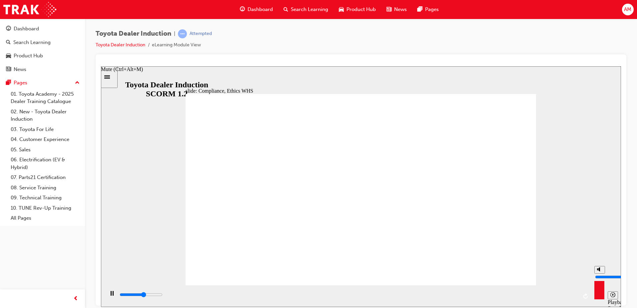
type input "4"
type input "21300"
type input "2"
type input "21300"
type input "0"
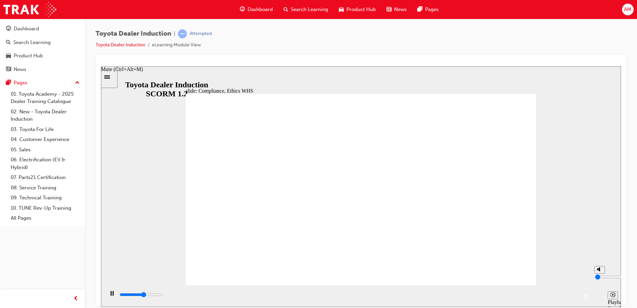
type input "21600"
type input "1"
type input "21600"
type input "2"
type input "21600"
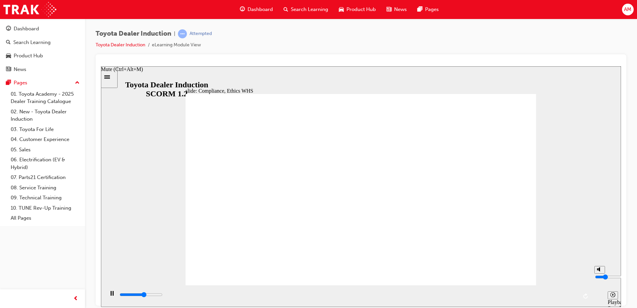
type input "3"
type input "21600"
type input "4"
type input "21600"
type input "6"
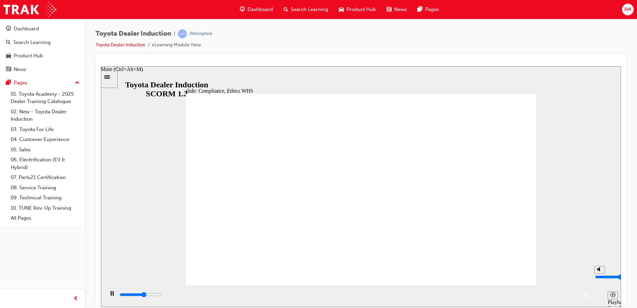
type input "21700"
type input "8"
type input "21700"
type input "9"
type input "21700"
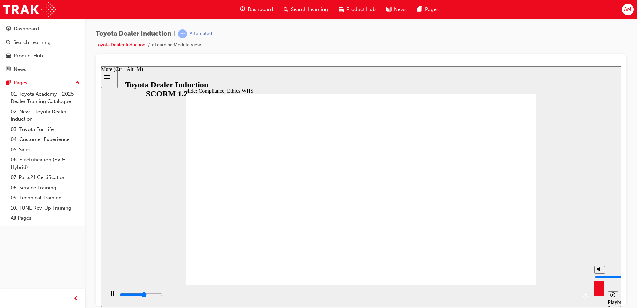
type input "10"
type input "22000"
drag, startPoint x: 598, startPoint y: 267, endPoint x: 594, endPoint y: 266, distance: 3.9
type input "10"
click at [595, 274] on input "volume" at bounding box center [616, 276] width 43 height 5
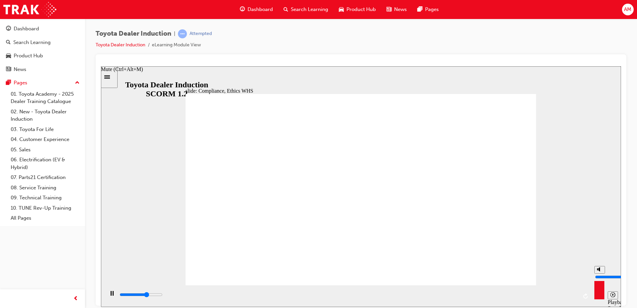
type input "24300"
type input "9"
type input "24400"
type input "8"
type input "24800"
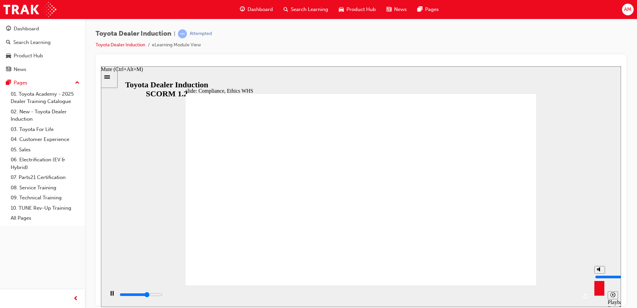
drag, startPoint x: 595, startPoint y: 267, endPoint x: 599, endPoint y: 270, distance: 5.0
type input "8"
click at [599, 274] on input "volume" at bounding box center [616, 276] width 43 height 5
type input "4500"
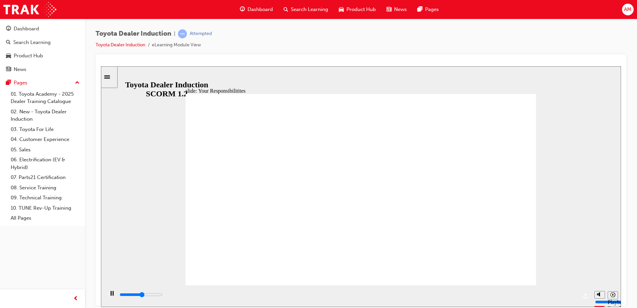
checkbox input "true"
type input "8400"
checkbox input "true"
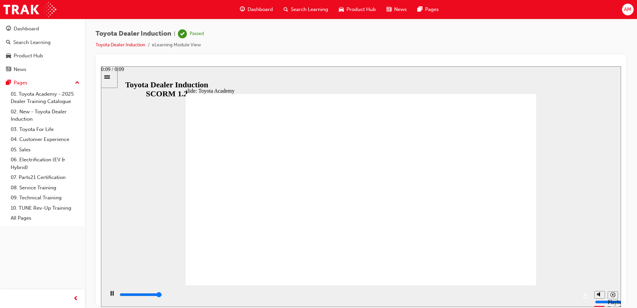
click at [163, 295] on input "slide progress" at bounding box center [141, 294] width 43 height 5
